Goal: Information Seeking & Learning: Learn about a topic

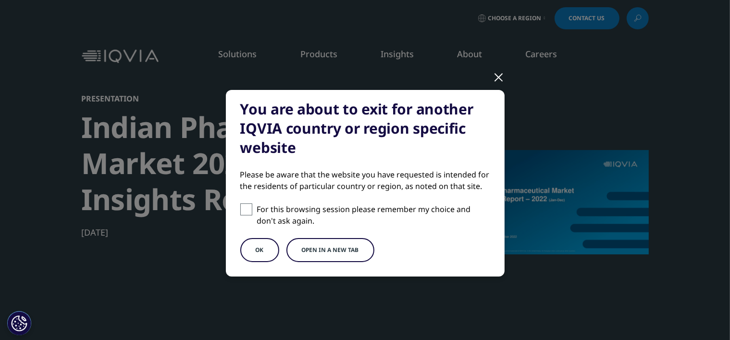
click at [317, 252] on button "Open in a new tab" at bounding box center [330, 250] width 88 height 24
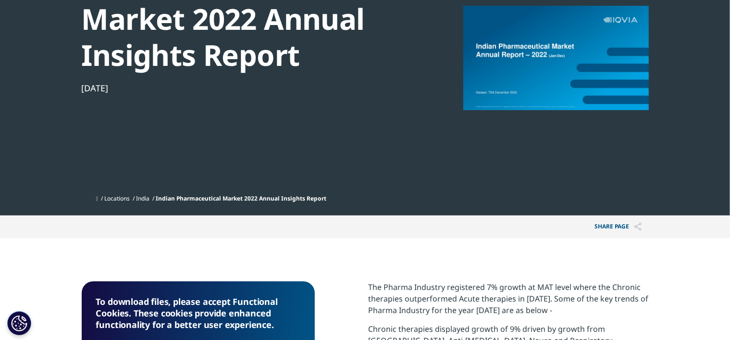
scroll to position [288, 0]
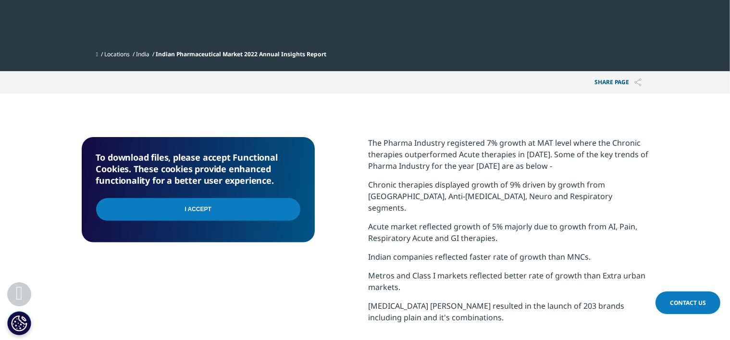
click at [265, 207] on input "I Accept" at bounding box center [198, 209] width 204 height 23
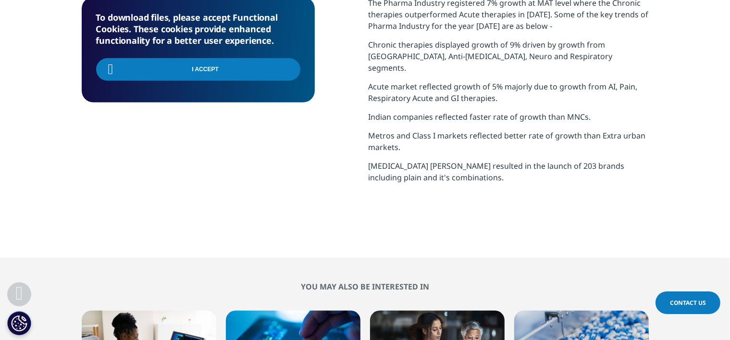
scroll to position [538, 0]
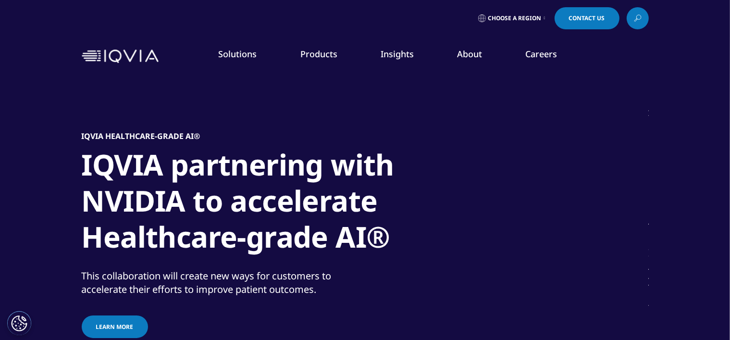
click at [544, 17] on icon at bounding box center [544, 18] width 1 height 4
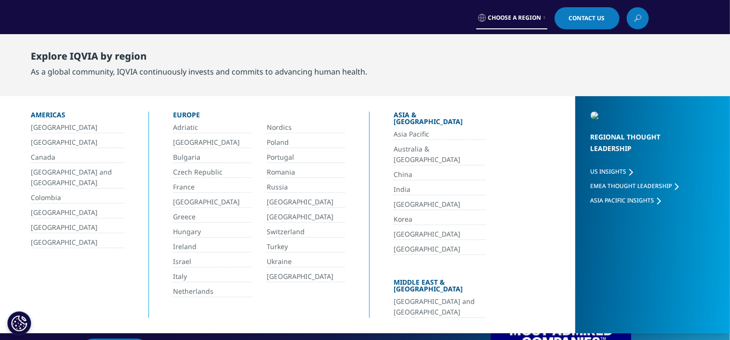
click at [405, 184] on link "India" at bounding box center [439, 189] width 92 height 11
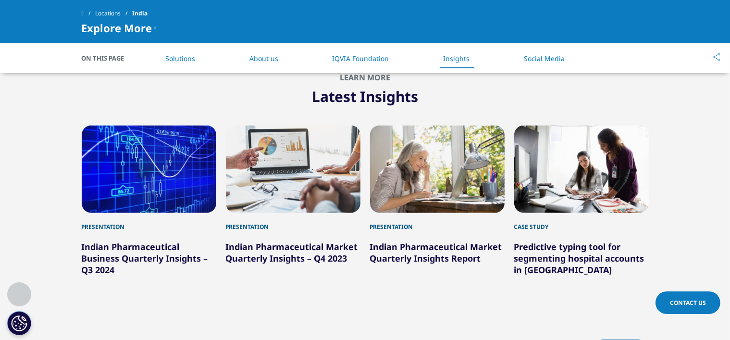
scroll to position [1297, 0]
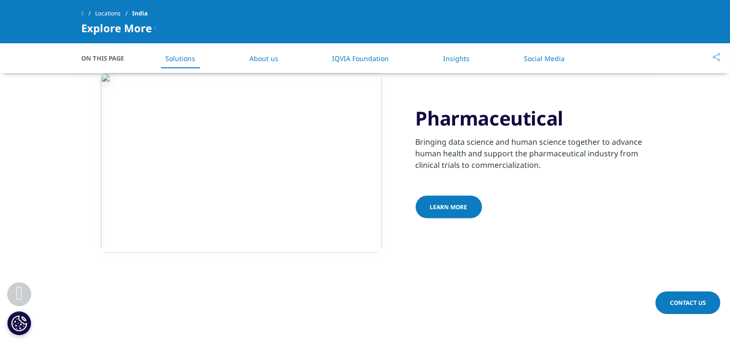
click at [463, 60] on link "Insights" at bounding box center [456, 58] width 26 height 9
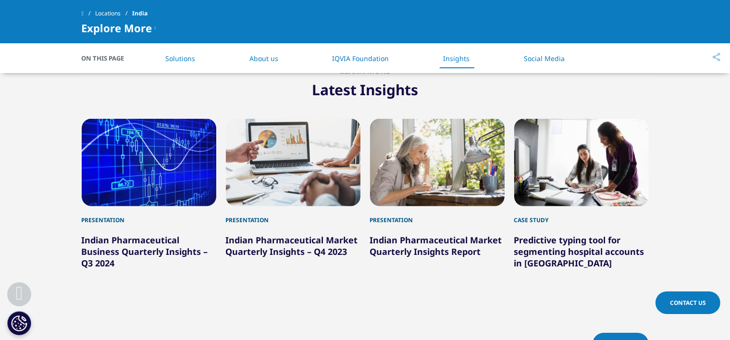
scroll to position [1286, 0]
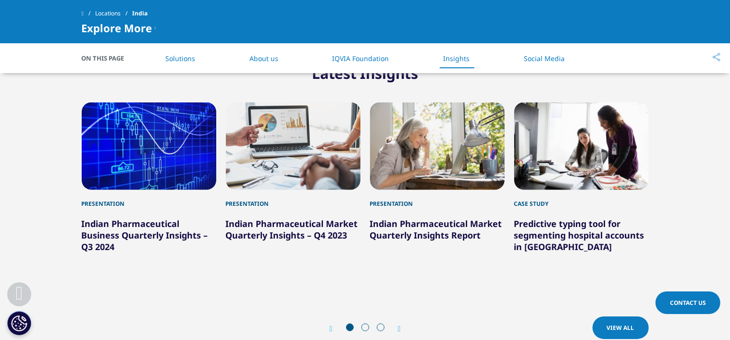
click at [610, 316] on link "View All" at bounding box center [620, 327] width 56 height 23
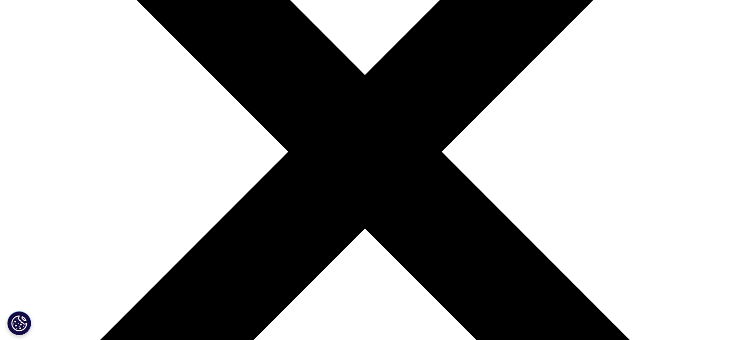
scroll to position [240, 0]
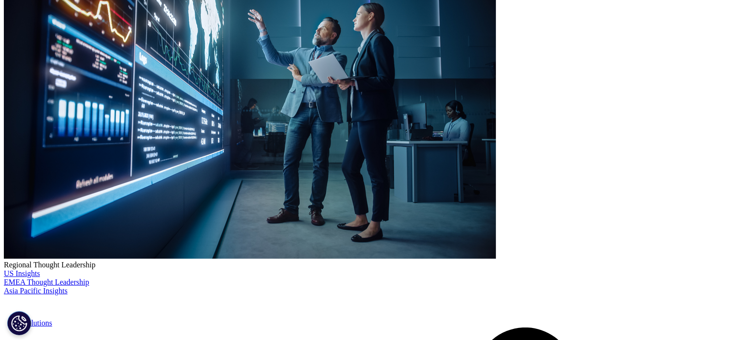
scroll to position [144, 0]
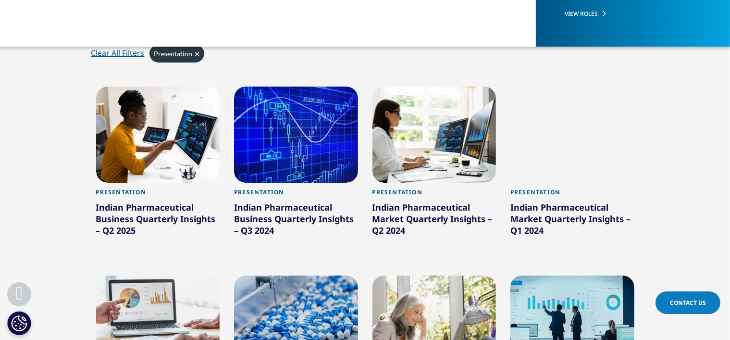
scroll to position [288, 0]
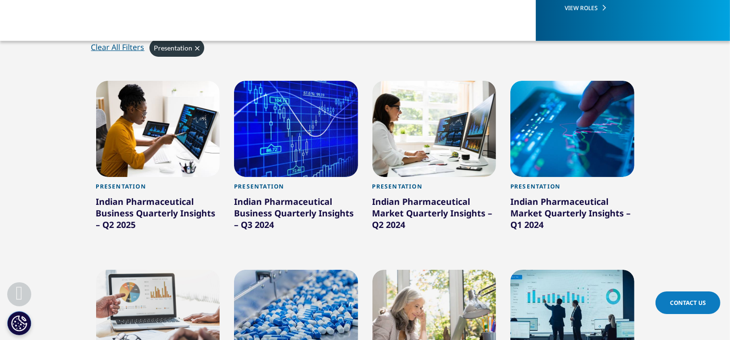
click at [129, 201] on div "Indian Pharmaceutical Business Quarterly Insights – Q2 2025" at bounding box center [158, 215] width 124 height 38
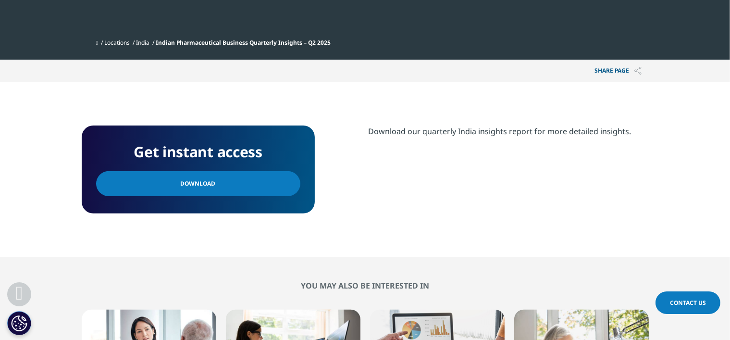
scroll to position [336, 0]
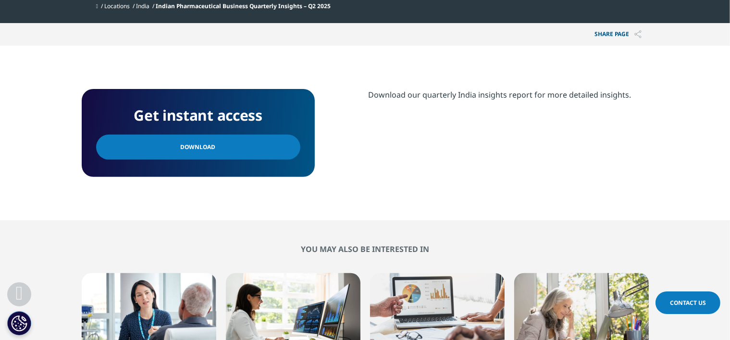
click at [186, 151] on span "Download" at bounding box center [198, 147] width 35 height 11
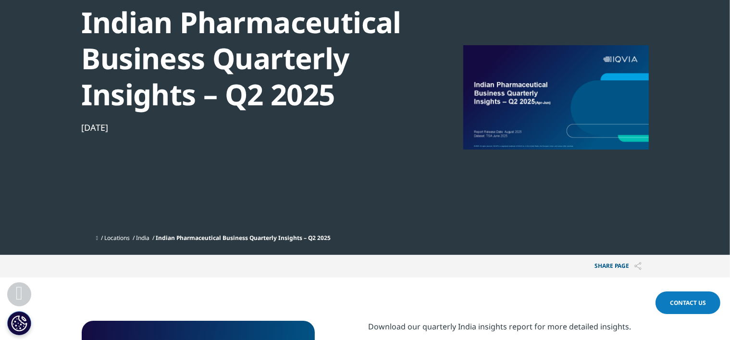
scroll to position [96, 0]
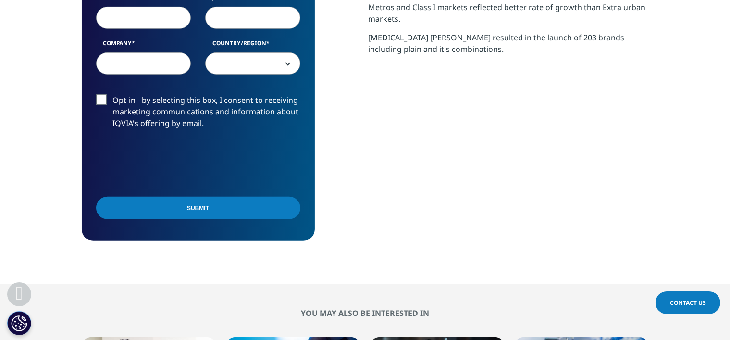
scroll to position [625, 0]
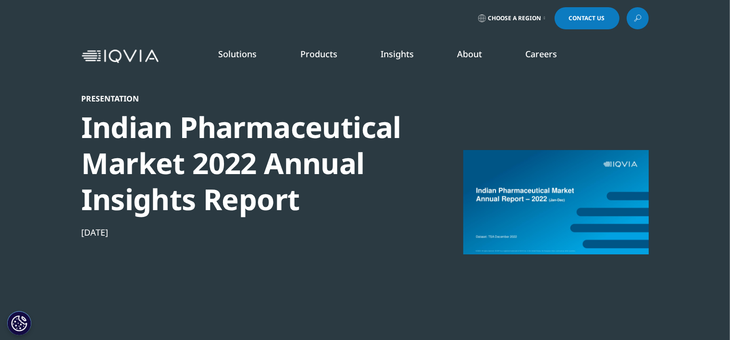
click at [387, 51] on link "Insights" at bounding box center [396, 54] width 33 height 12
click at [401, 54] on link "Insights" at bounding box center [396, 54] width 33 height 12
click at [123, 59] on img at bounding box center [120, 56] width 77 height 14
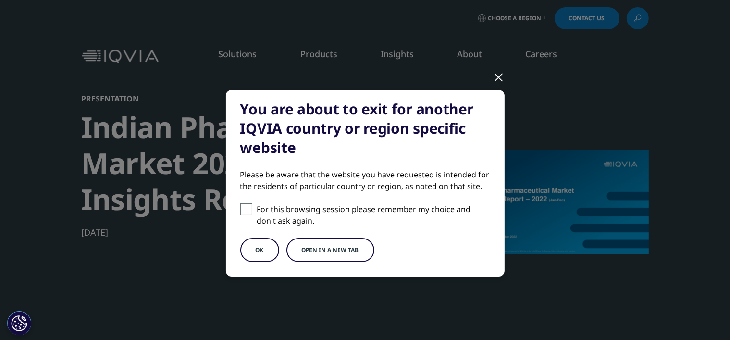
click at [319, 256] on button "Open in a new tab" at bounding box center [330, 250] width 88 height 24
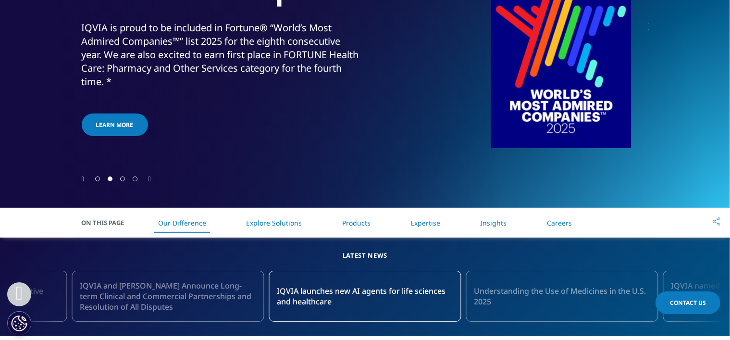
scroll to position [240, 0]
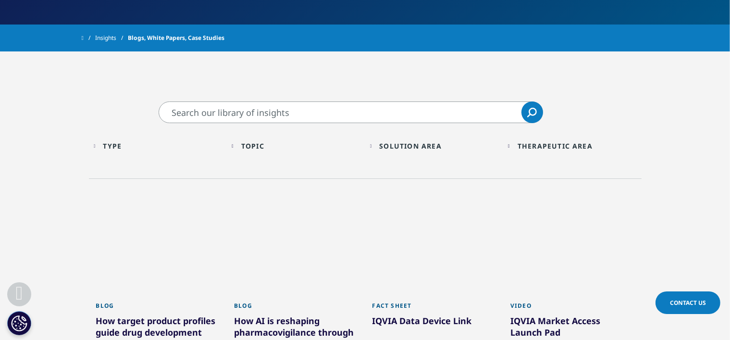
scroll to position [288, 0]
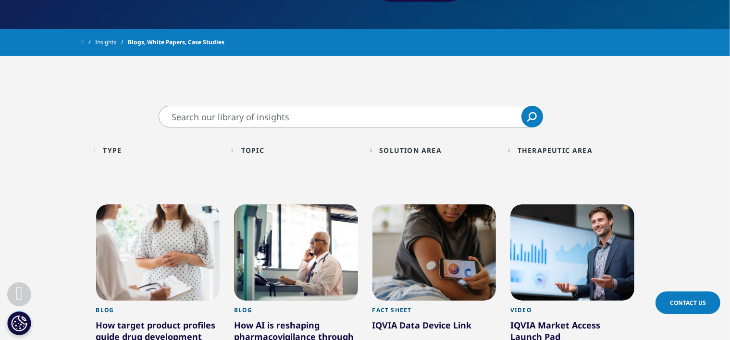
click at [118, 150] on div "Type" at bounding box center [112, 150] width 19 height 9
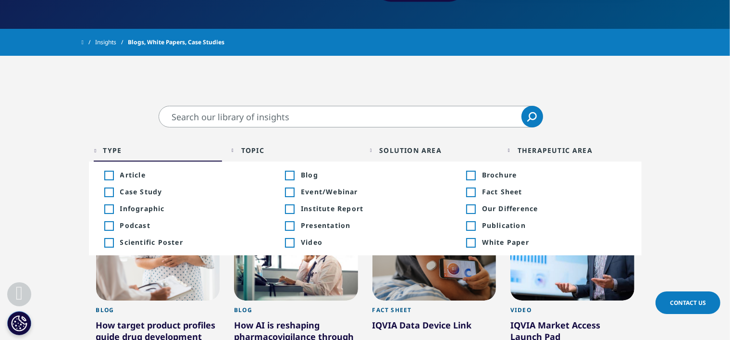
click at [286, 227] on div "Toggle" at bounding box center [289, 225] width 9 height 9
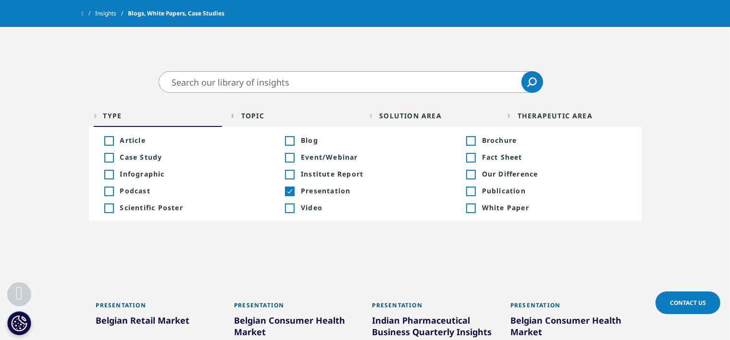
scroll to position [288, 0]
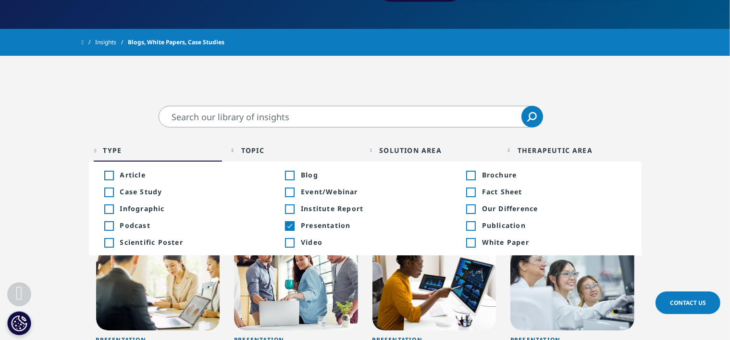
click at [292, 152] on div "Topic Loading" at bounding box center [300, 150] width 119 height 9
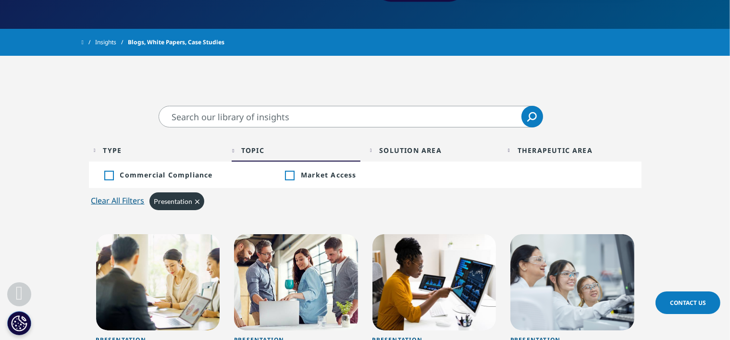
click at [292, 152] on div "Topic Loading" at bounding box center [300, 150] width 119 height 9
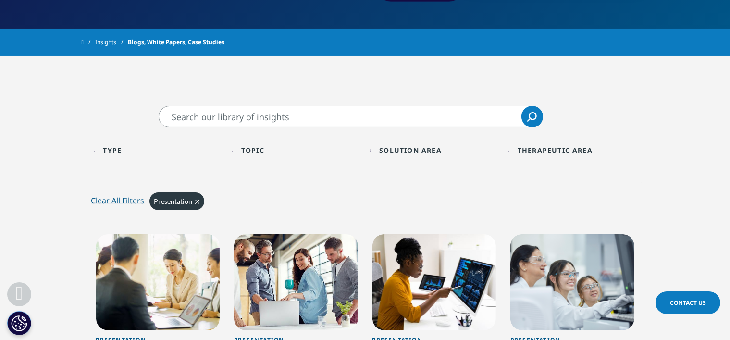
click at [389, 152] on div "Solution Area" at bounding box center [410, 150] width 62 height 9
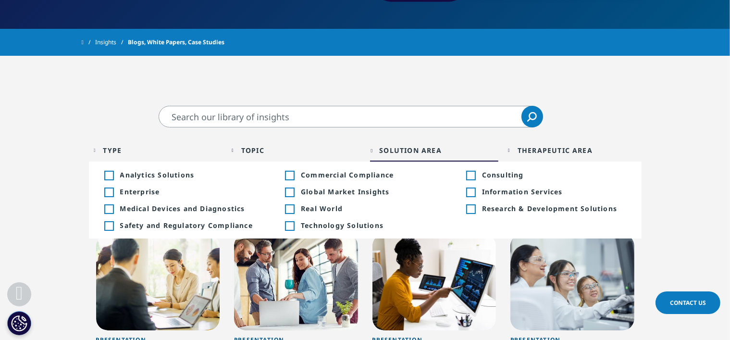
click at [389, 152] on div "Solution Area" at bounding box center [410, 150] width 62 height 9
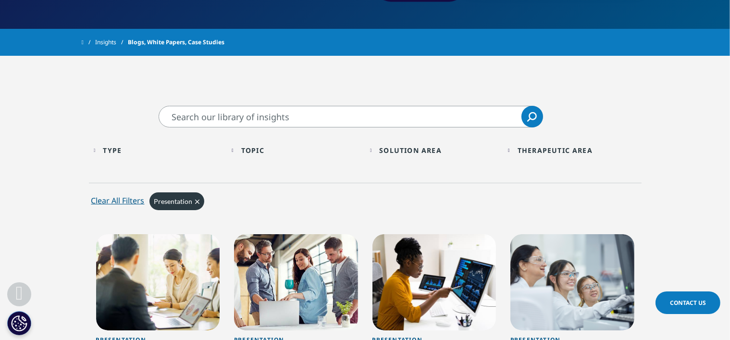
click at [540, 149] on div "Therapeutic Area" at bounding box center [554, 150] width 75 height 9
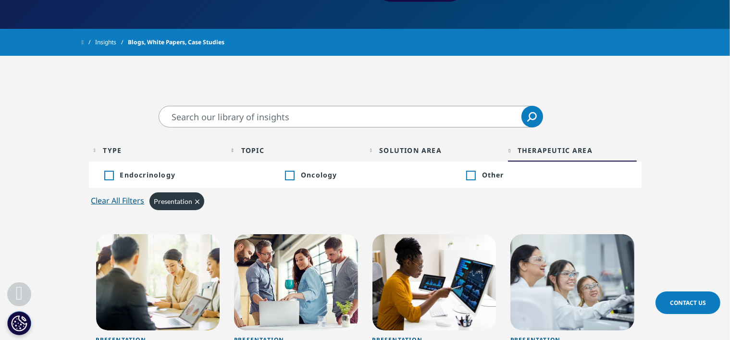
click at [540, 149] on div "Therapeutic Area" at bounding box center [554, 150] width 75 height 9
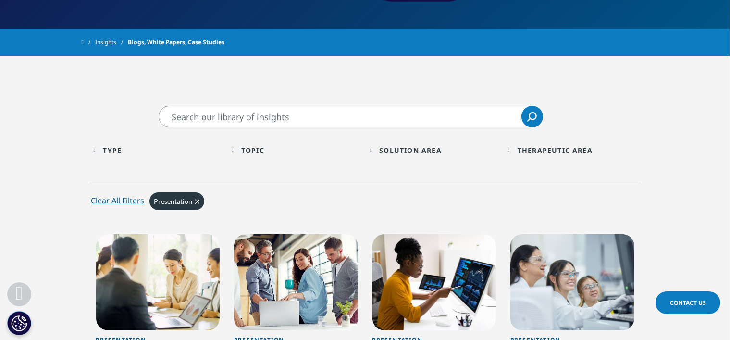
click at [167, 143] on div "Type Loading Clear Or/And Operator" at bounding box center [158, 150] width 129 height 23
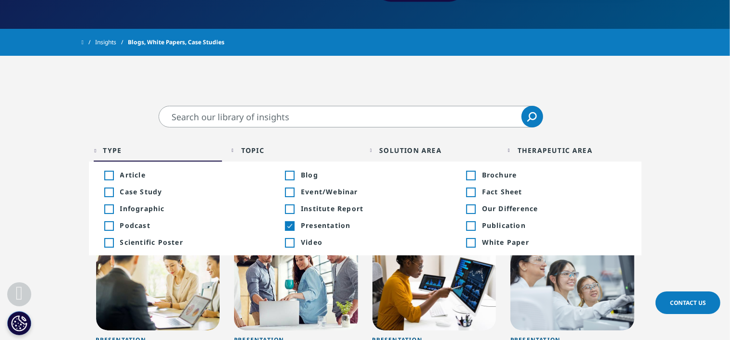
click at [167, 143] on div "Type Loading Clear Or/And Operator" at bounding box center [158, 150] width 129 height 23
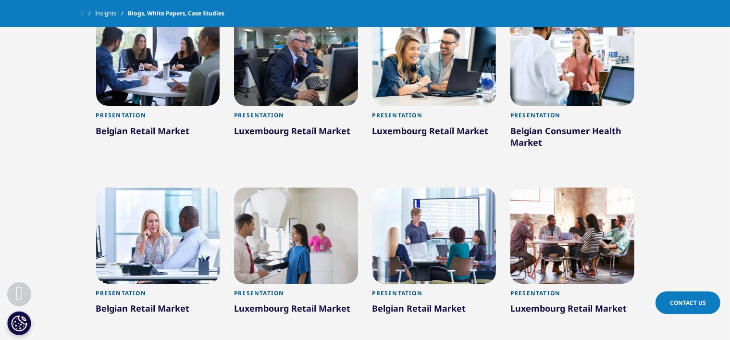
scroll to position [769, 0]
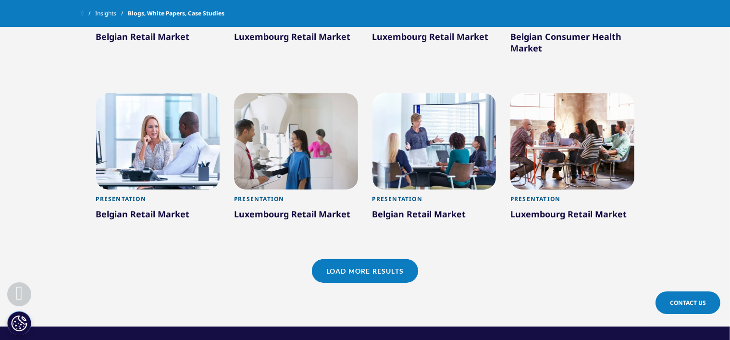
click at [350, 272] on link "Load More Results" at bounding box center [365, 271] width 106 height 24
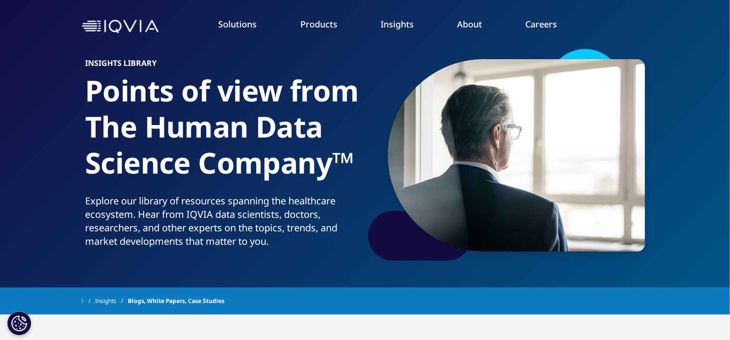
scroll to position [0, 0]
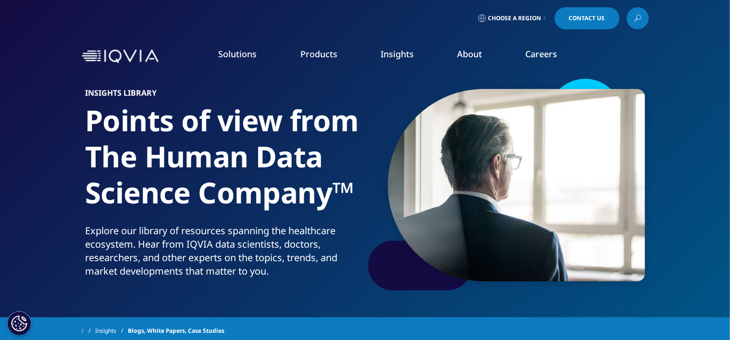
click at [636, 14] on icon at bounding box center [638, 18] width 8 height 12
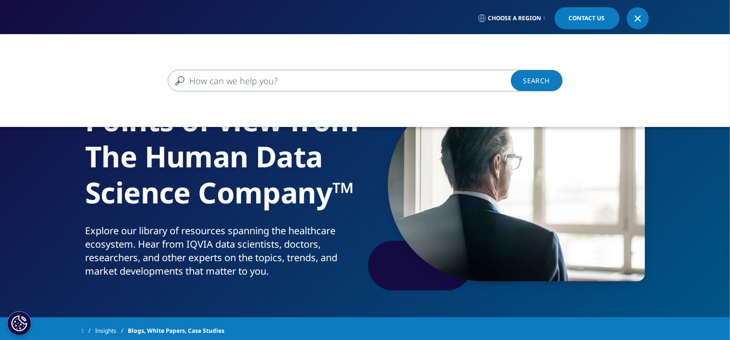
click at [399, 77] on input "Search" at bounding box center [351, 81] width 367 height 22
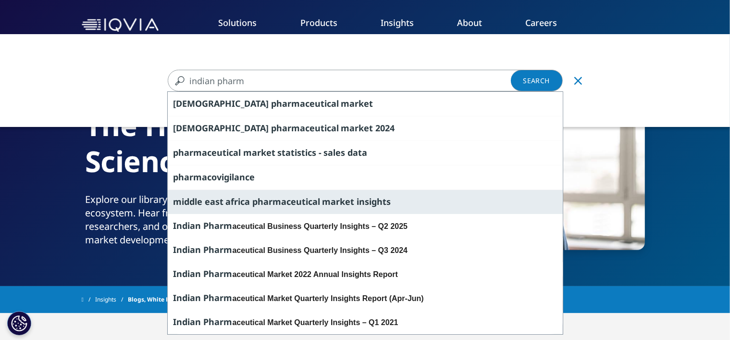
scroll to position [48, 0]
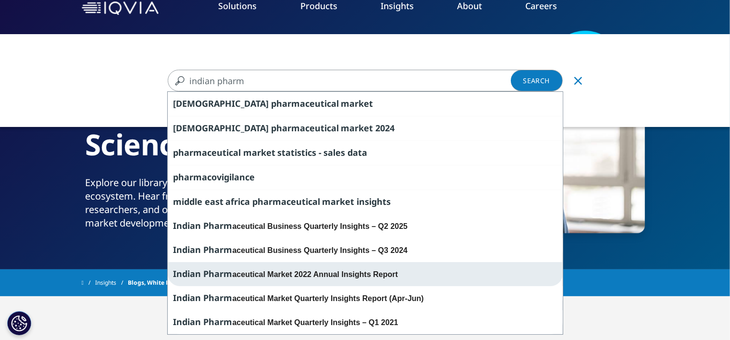
click at [389, 267] on div "Indian Pharm aceutical Market 2022 Annual Insights Report" at bounding box center [365, 274] width 395 height 24
type input "Indian Pharmaceutical Market 2022 Annual Insights Report"
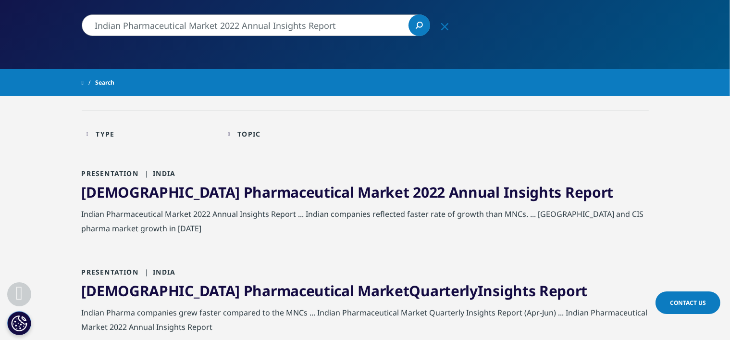
scroll to position [192, 0]
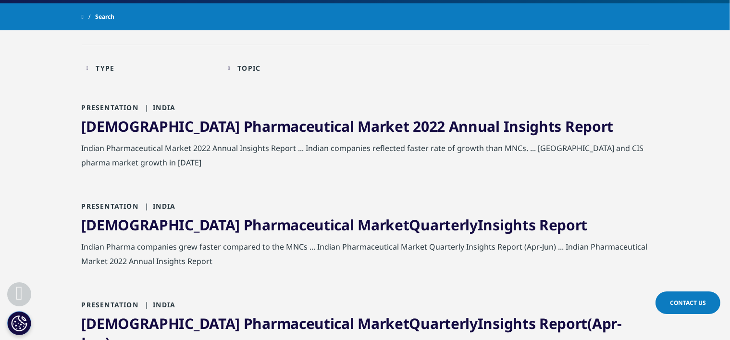
click at [449, 123] on span "Annual" at bounding box center [474, 126] width 51 height 20
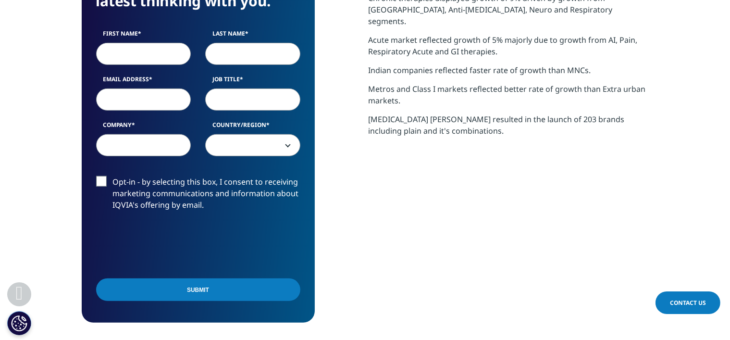
scroll to position [480, 0]
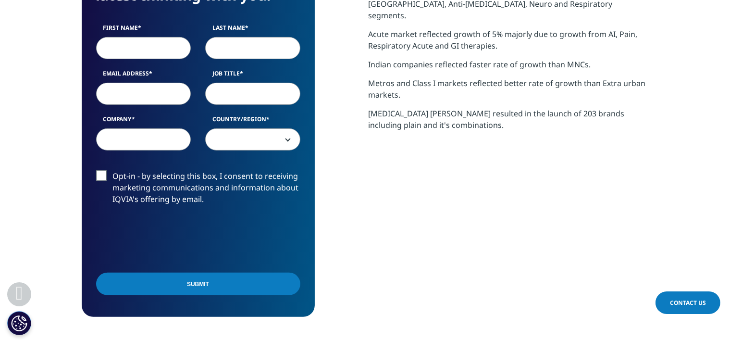
click at [172, 133] on input "Company" at bounding box center [143, 139] width 95 height 22
click at [340, 162] on div "We are excited to share our latest thinking with you. First Name Last Name Emai…" at bounding box center [365, 131] width 567 height 372
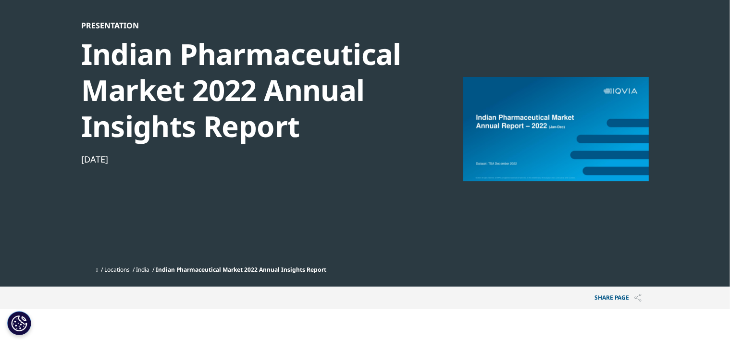
scroll to position [0, 0]
